Goal: Answer question/provide support: Share knowledge or assist other users

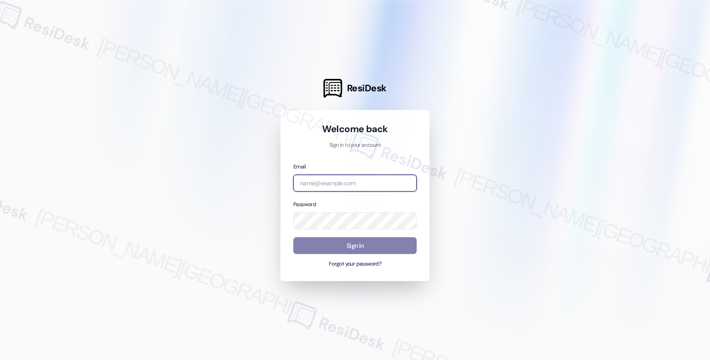
click at [313, 181] on input "email" at bounding box center [354, 183] width 123 height 17
type input "automated-surveys-twelve_rivers_management-fides.[PERSON_NAME]@twelve_rivers_[D…"
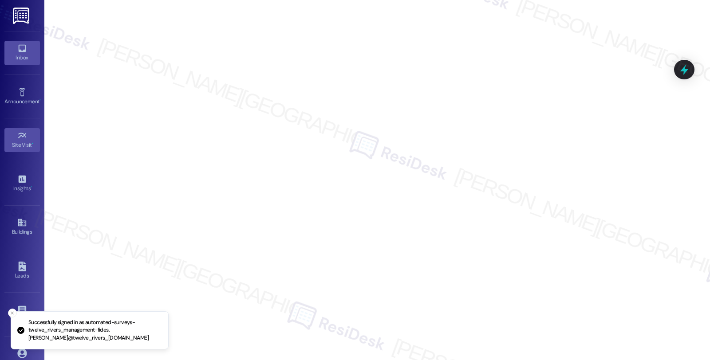
click at [20, 50] on icon at bounding box center [22, 48] width 10 height 10
